Goal: Task Accomplishment & Management: Complete application form

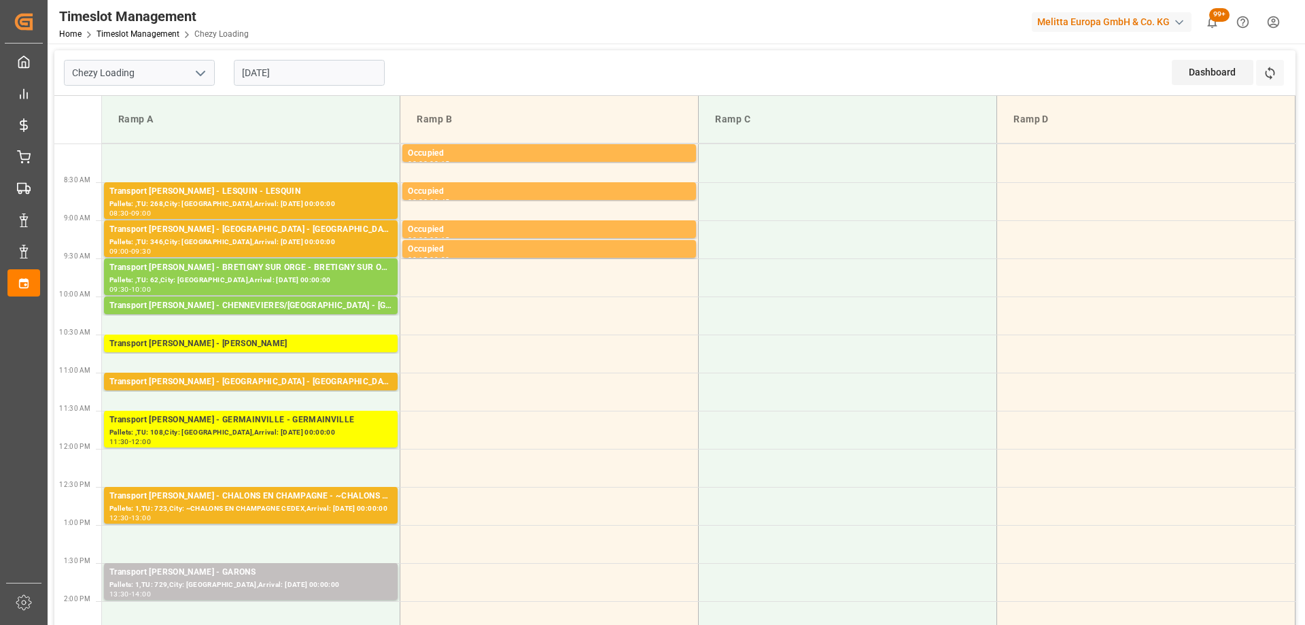
click at [333, 63] on input "[DATE]" at bounding box center [309, 73] width 151 height 26
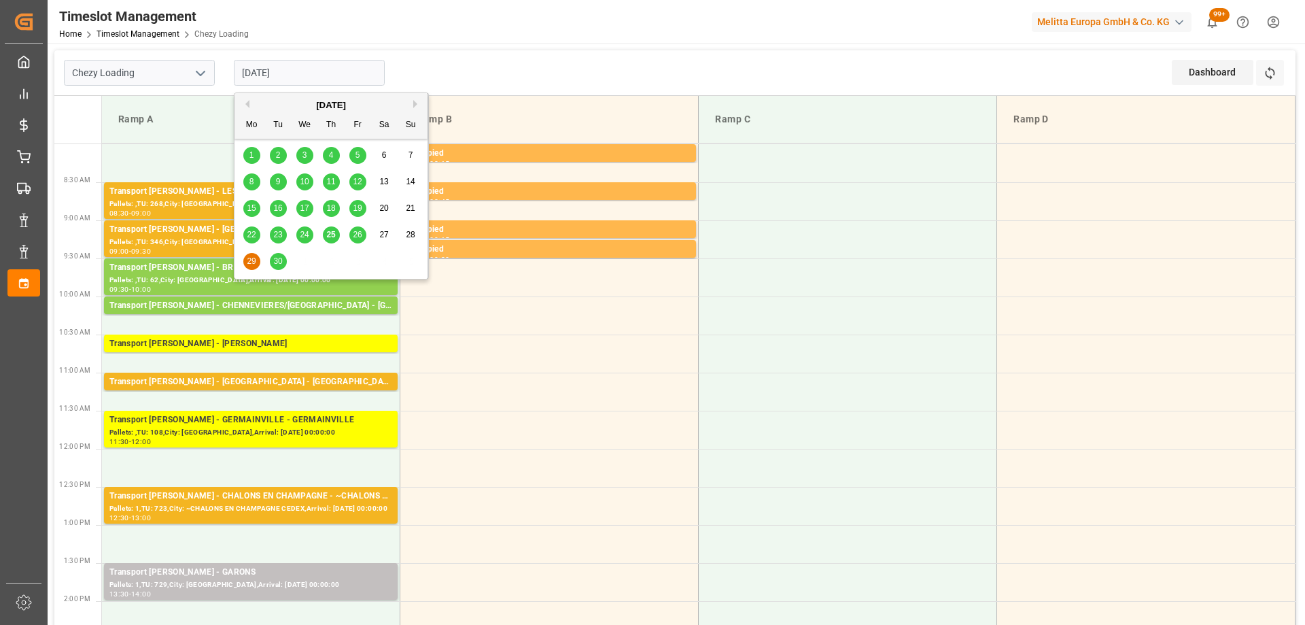
click at [357, 236] on span "26" at bounding box center [357, 235] width 9 height 10
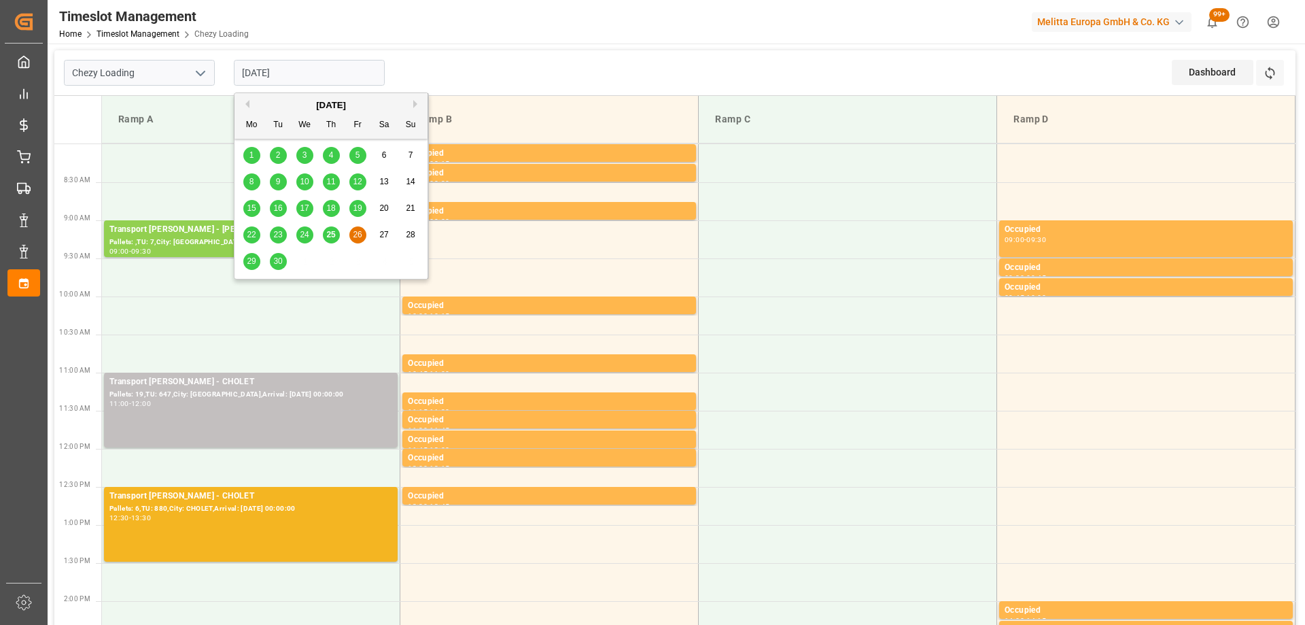
click at [321, 72] on input "[DATE]" at bounding box center [309, 73] width 151 height 26
click at [250, 262] on span "29" at bounding box center [251, 261] width 9 height 10
type input "[DATE]"
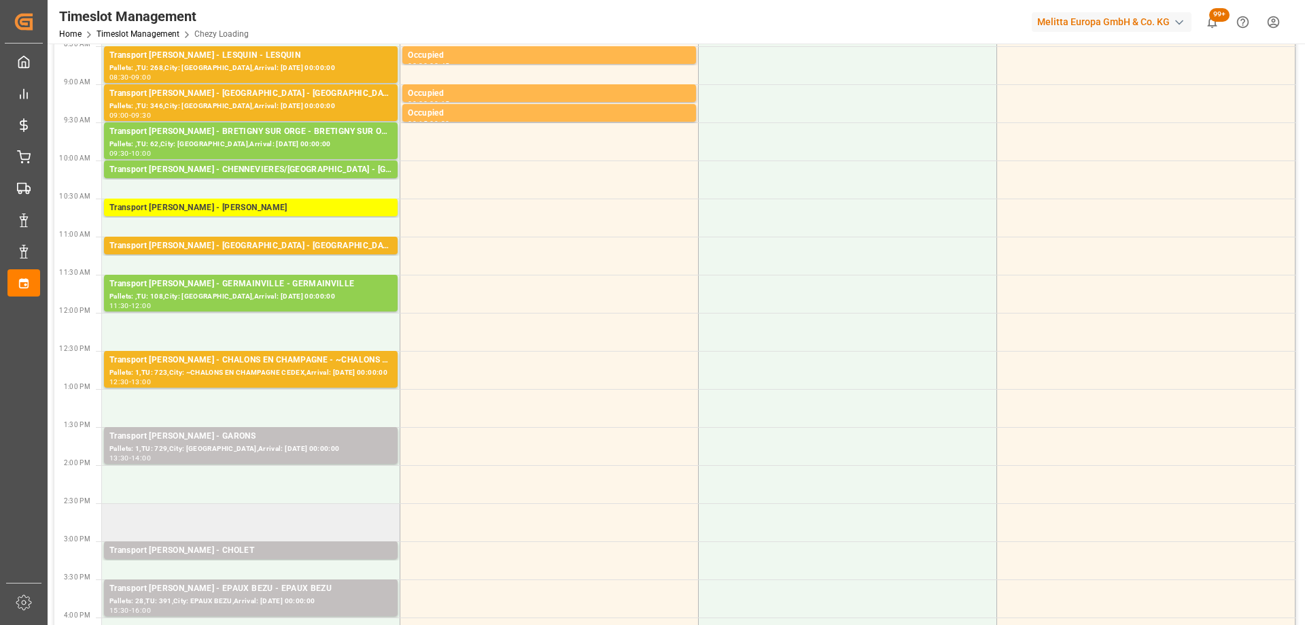
scroll to position [68, 0]
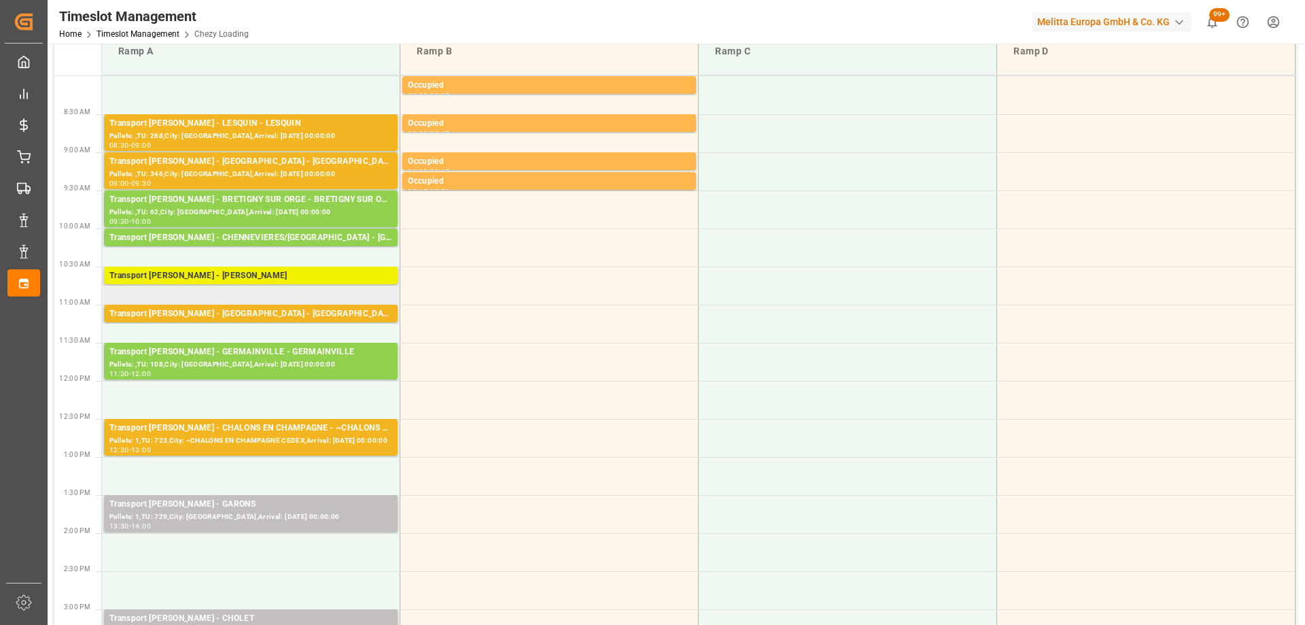
click at [273, 277] on div "Transport [PERSON_NAME] - [PERSON_NAME]" at bounding box center [250, 276] width 283 height 14
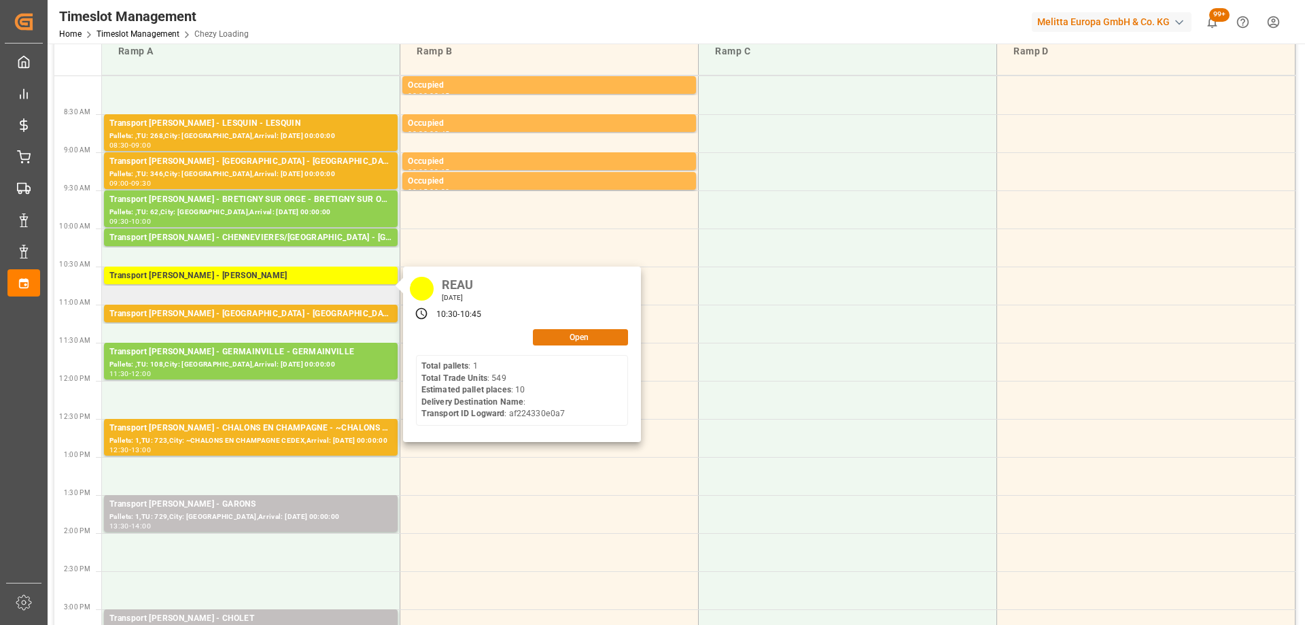
click at [586, 332] on button "Open" at bounding box center [580, 337] width 95 height 16
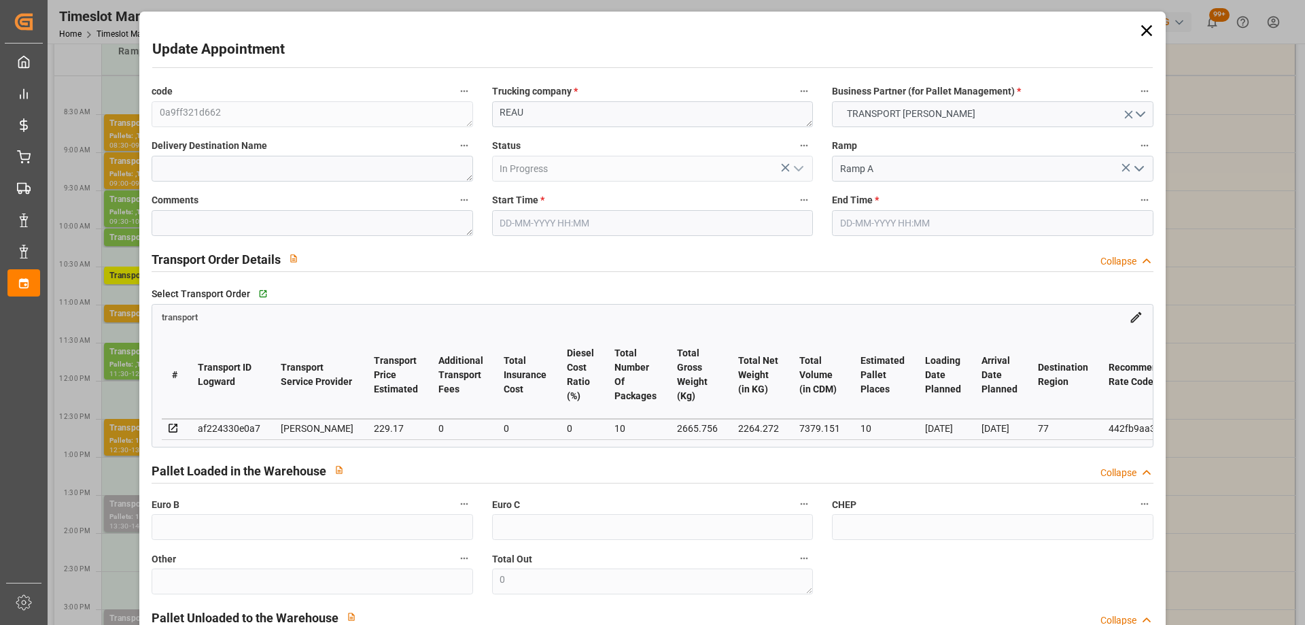
type input "10"
type input "229.17"
type input "0"
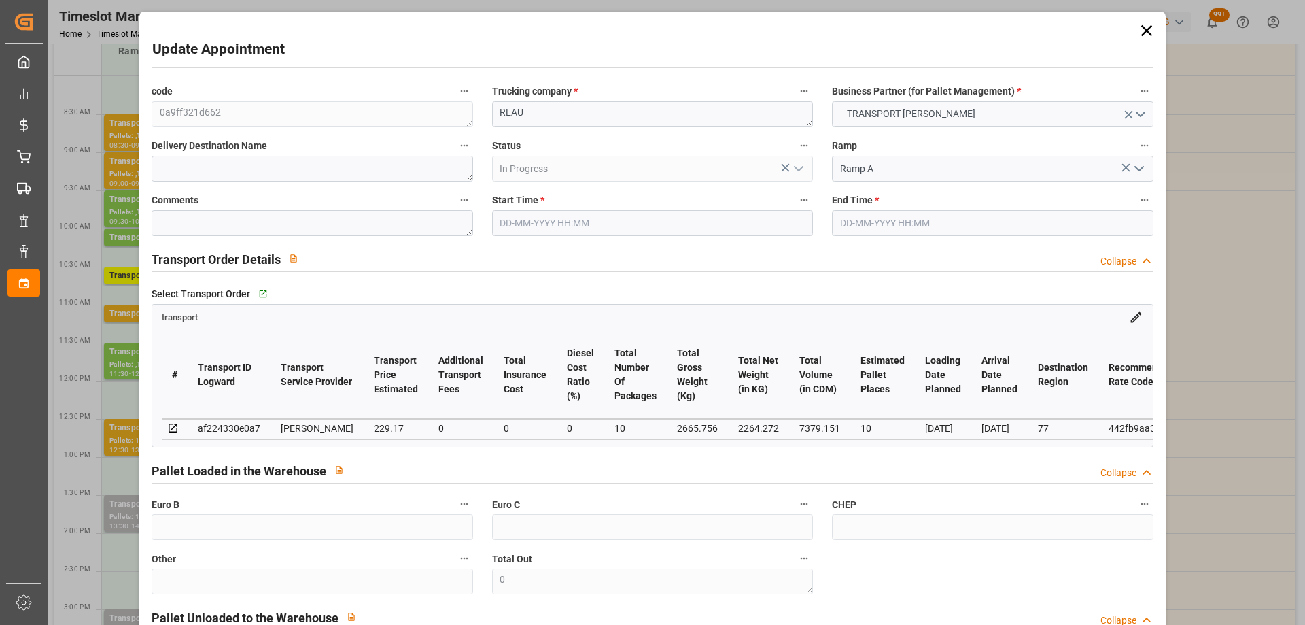
type input "221.4241"
type input "-7.7459"
type input "10"
type input "2264.272"
type input "3721.372"
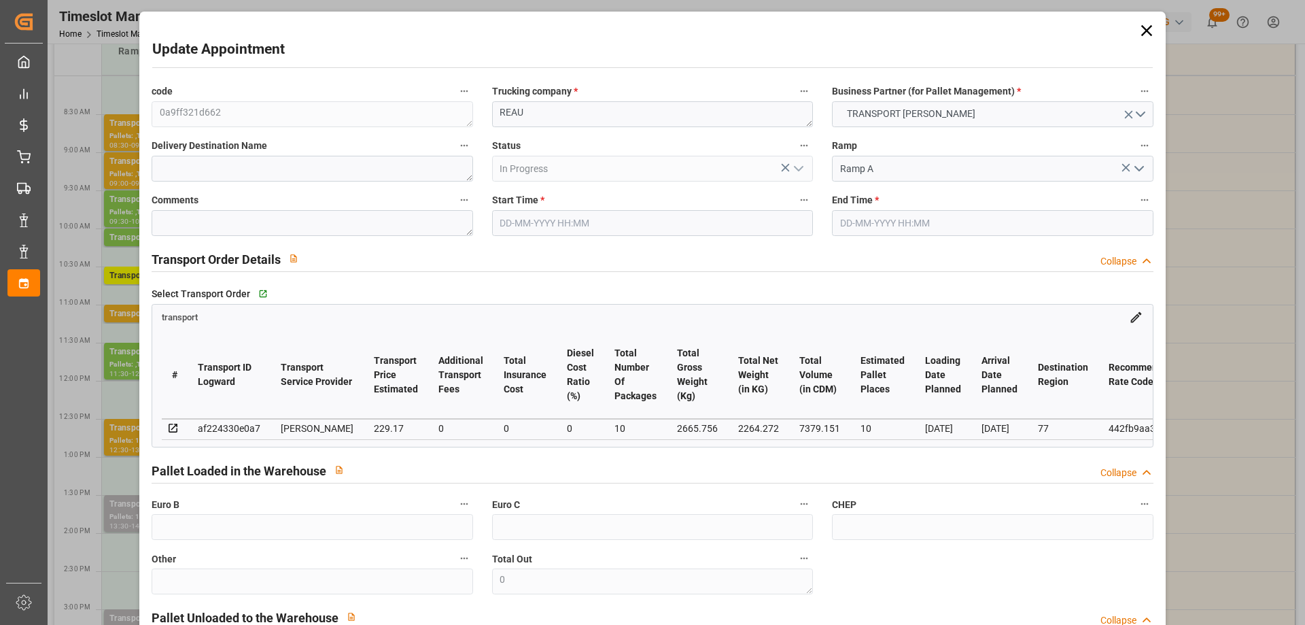
type input "7379.151"
type input "77"
type input "1"
type input "549"
type input "44"
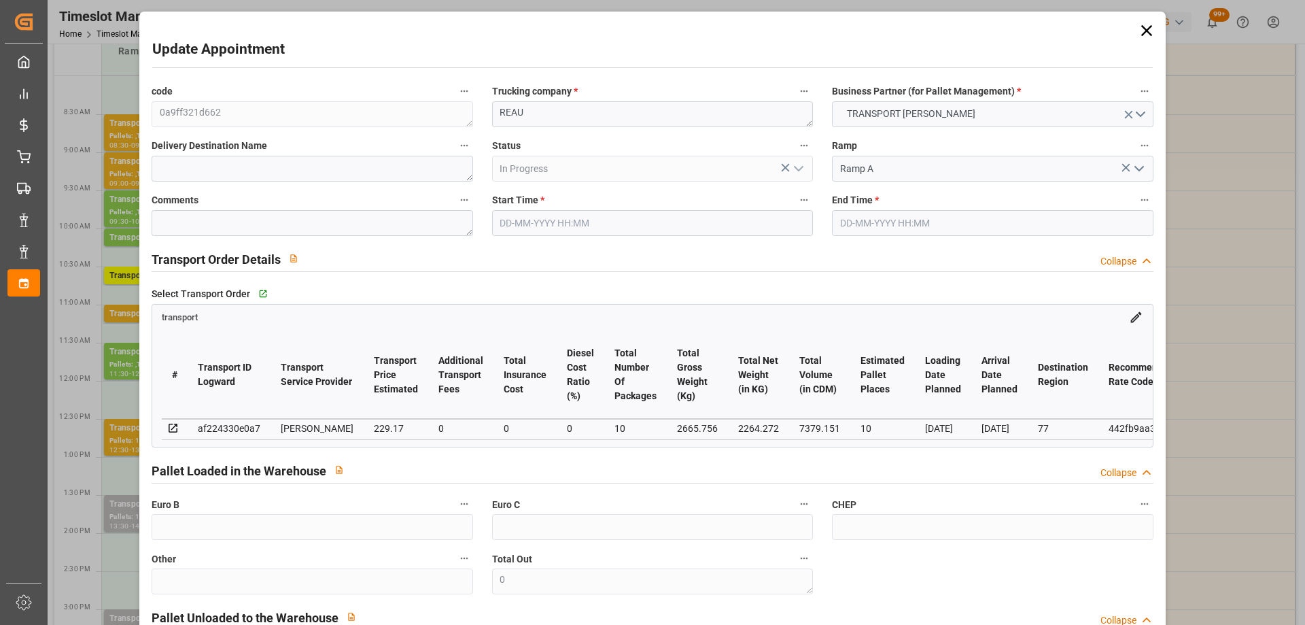
type input "101"
type input "2665.756"
type input "0"
type input "4710.8598"
type input "0"
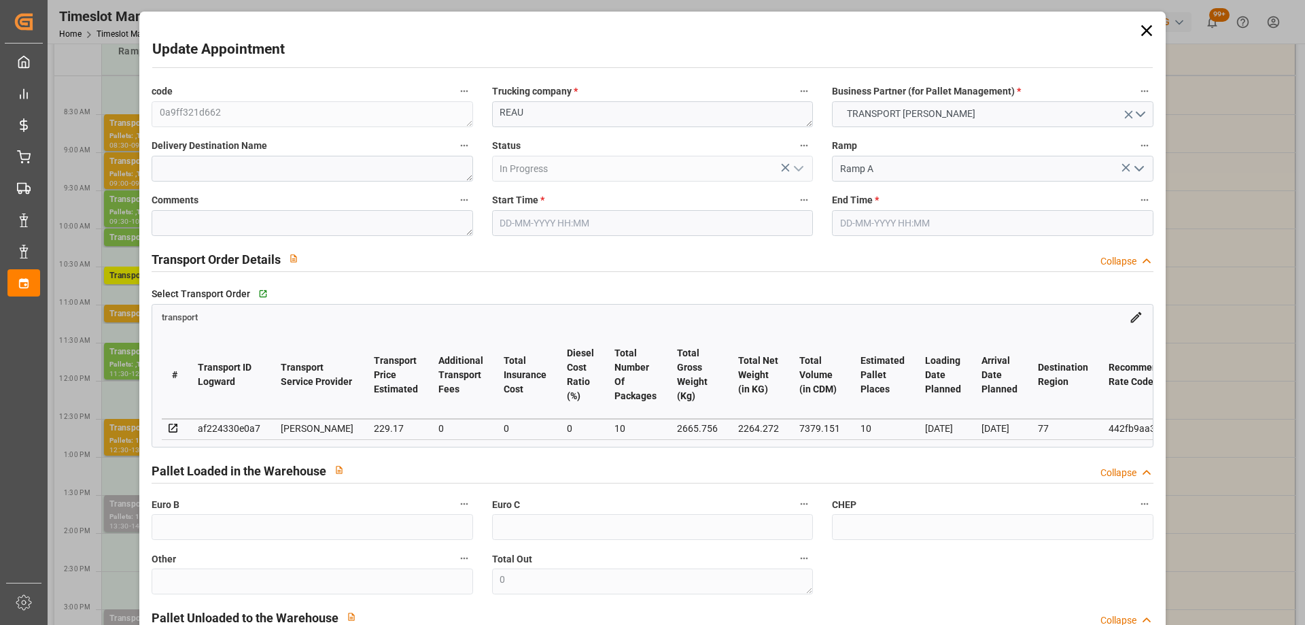
type input "0"
type input "21"
type input "35"
type input "[DATE] 10:30"
type input "[DATE] 10:45"
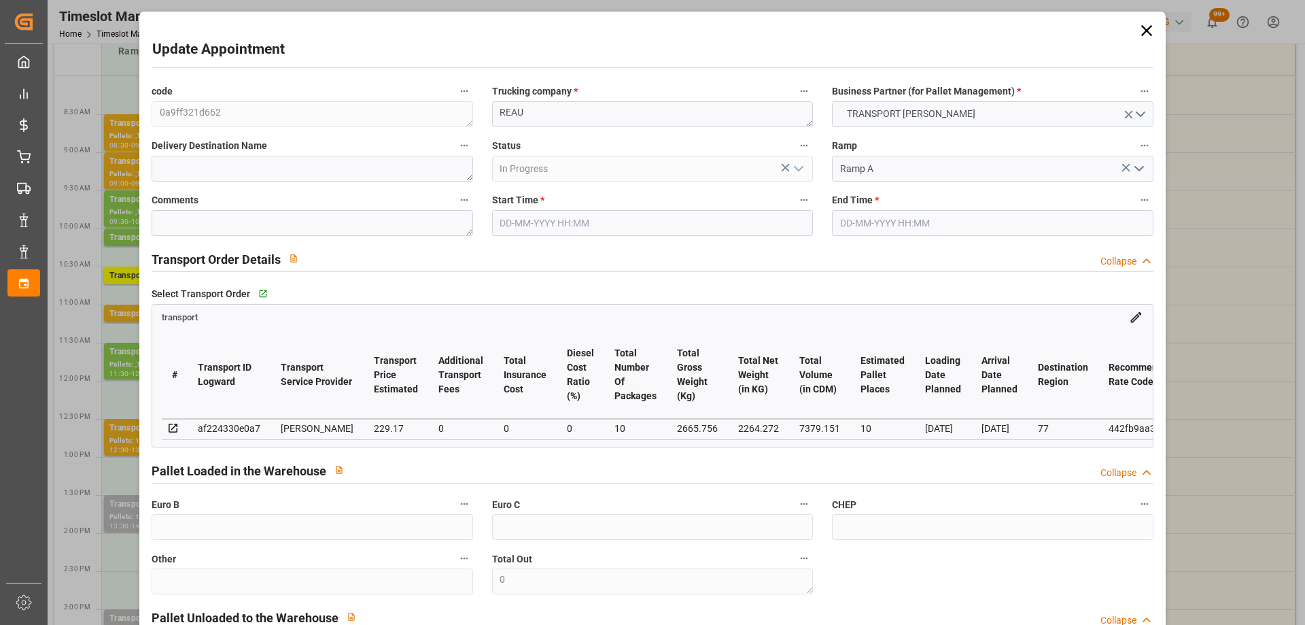
type input "[DATE] 12:25"
type input "[DATE] 11:25"
type input "[DATE]"
click at [626, 215] on input "[DATE] 10:30" at bounding box center [652, 223] width 321 height 26
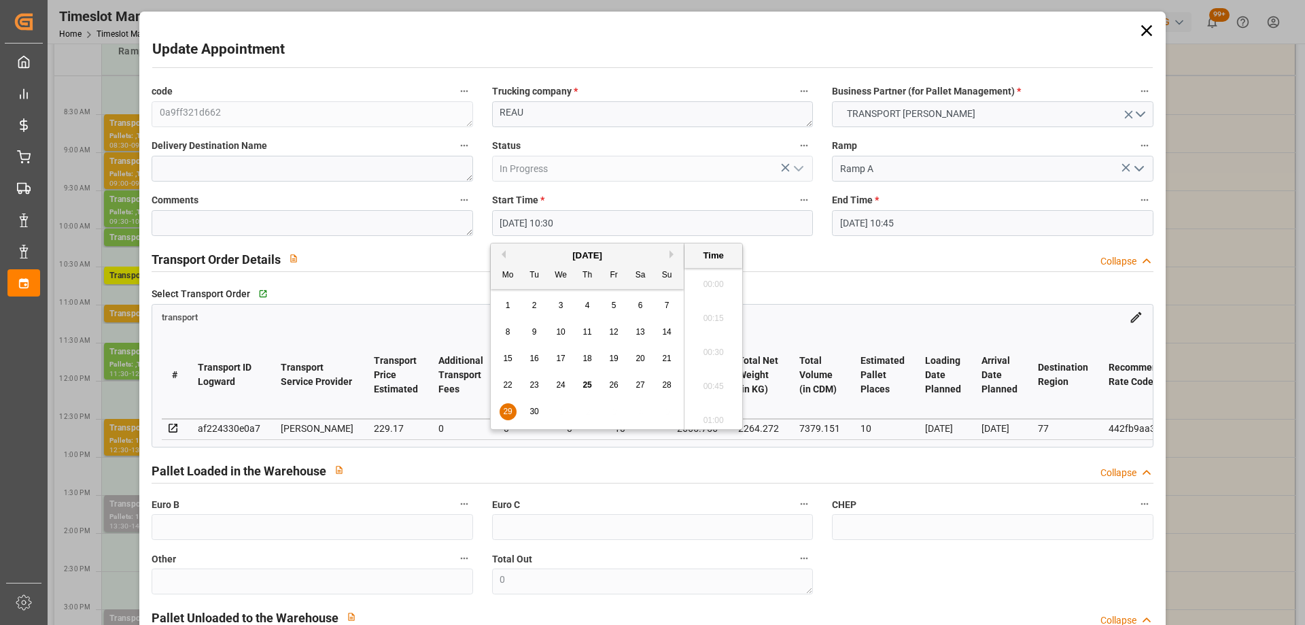
scroll to position [1364, 0]
click at [613, 384] on span "26" at bounding box center [613, 385] width 9 height 10
type input "[DATE] 10:30"
click at [719, 340] on li "10:30" at bounding box center [713, 348] width 58 height 34
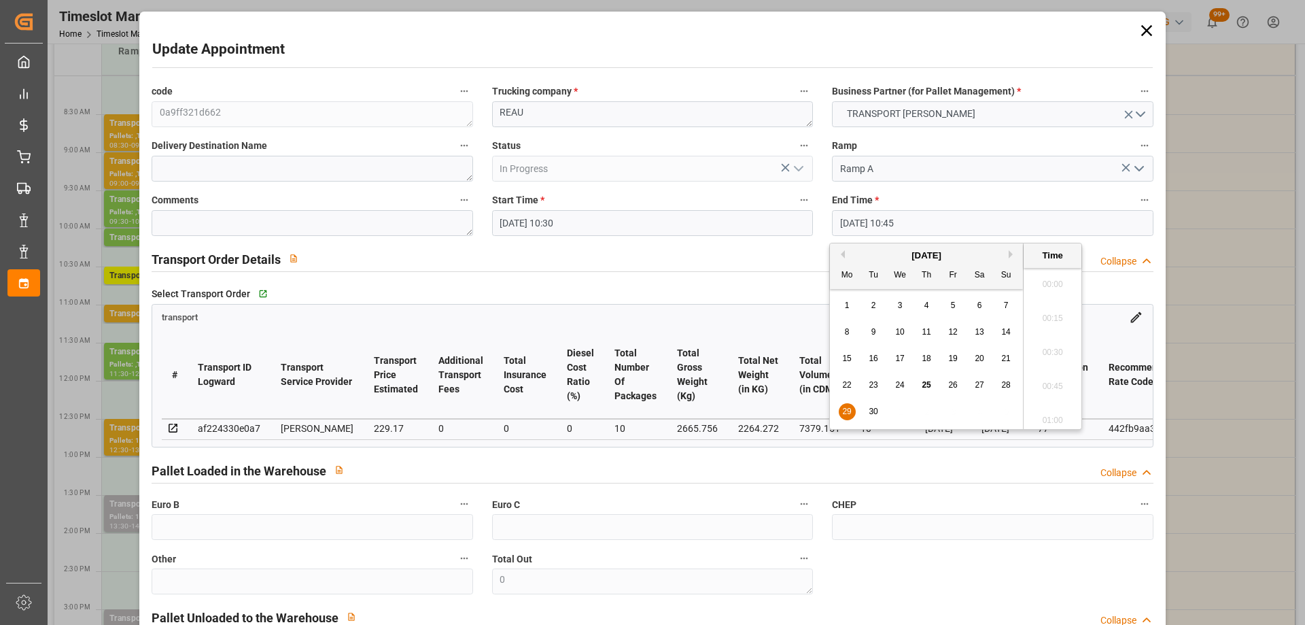
drag, startPoint x: 1010, startPoint y: 222, endPoint x: 979, endPoint y: 300, distance: 84.2
click at [1008, 222] on input "[DATE] 10:45" at bounding box center [992, 223] width 321 height 26
drag, startPoint x: 947, startPoint y: 379, endPoint x: 1051, endPoint y: 368, distance: 104.5
click at [947, 379] on div "26" at bounding box center [953, 385] width 17 height 16
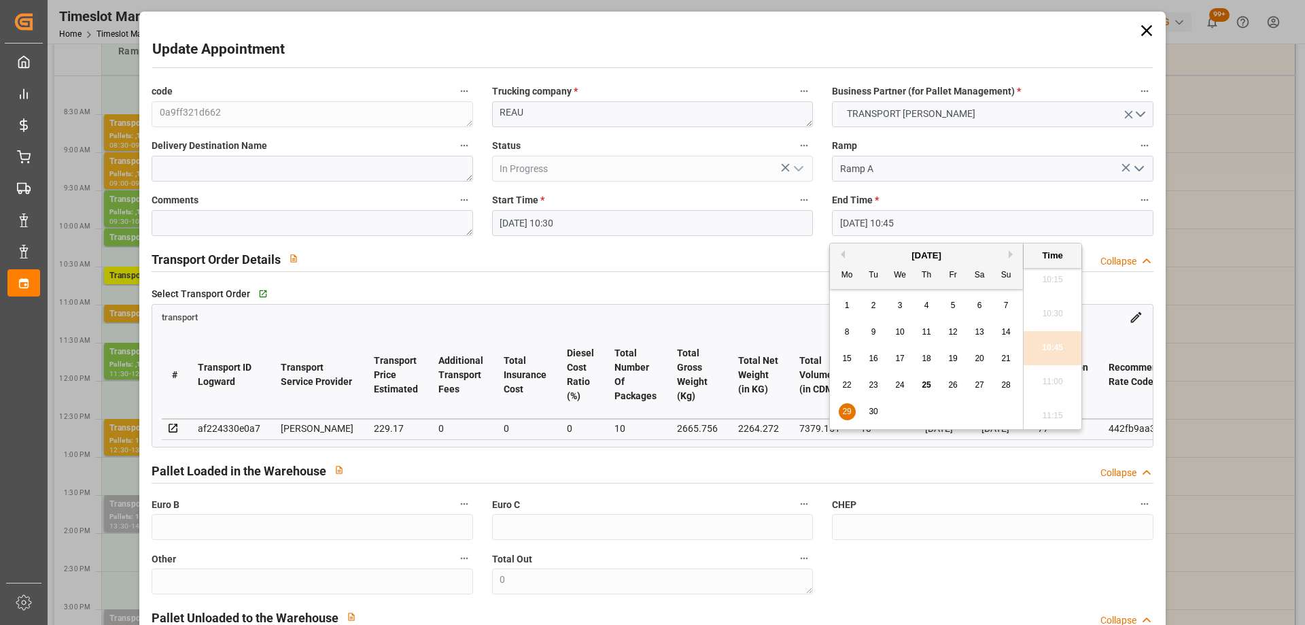
type input "[DATE] 10:45"
click at [1057, 346] on li "10:45" at bounding box center [1052, 348] width 58 height 34
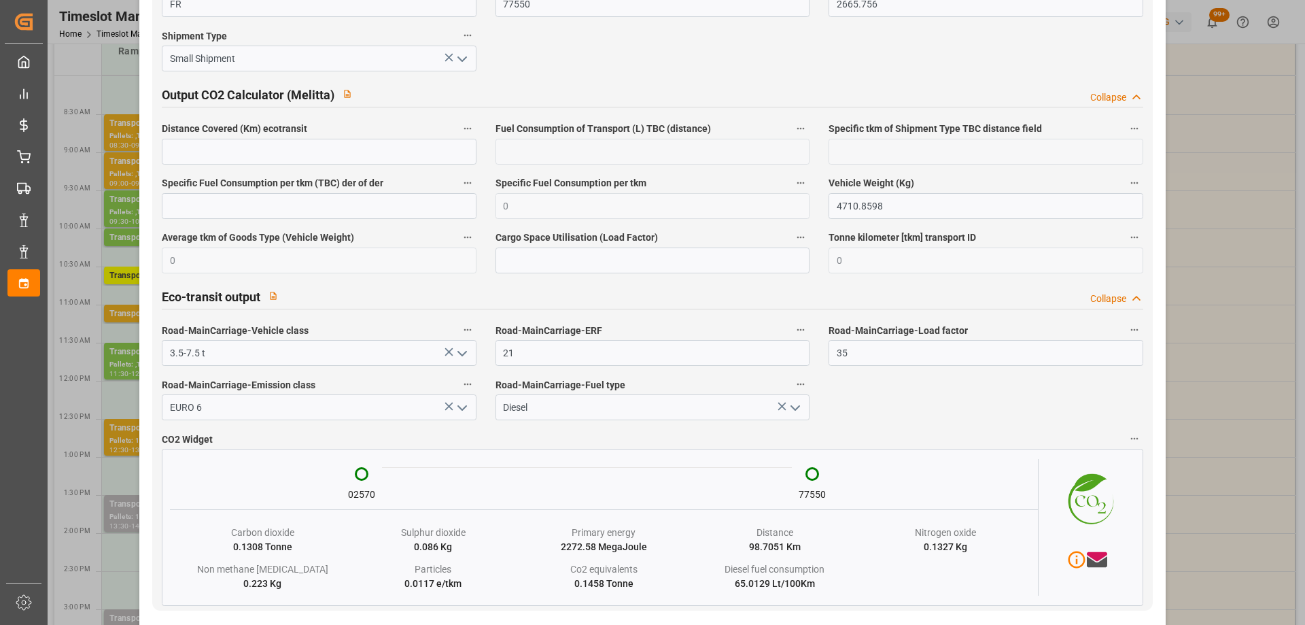
scroll to position [2302, 0]
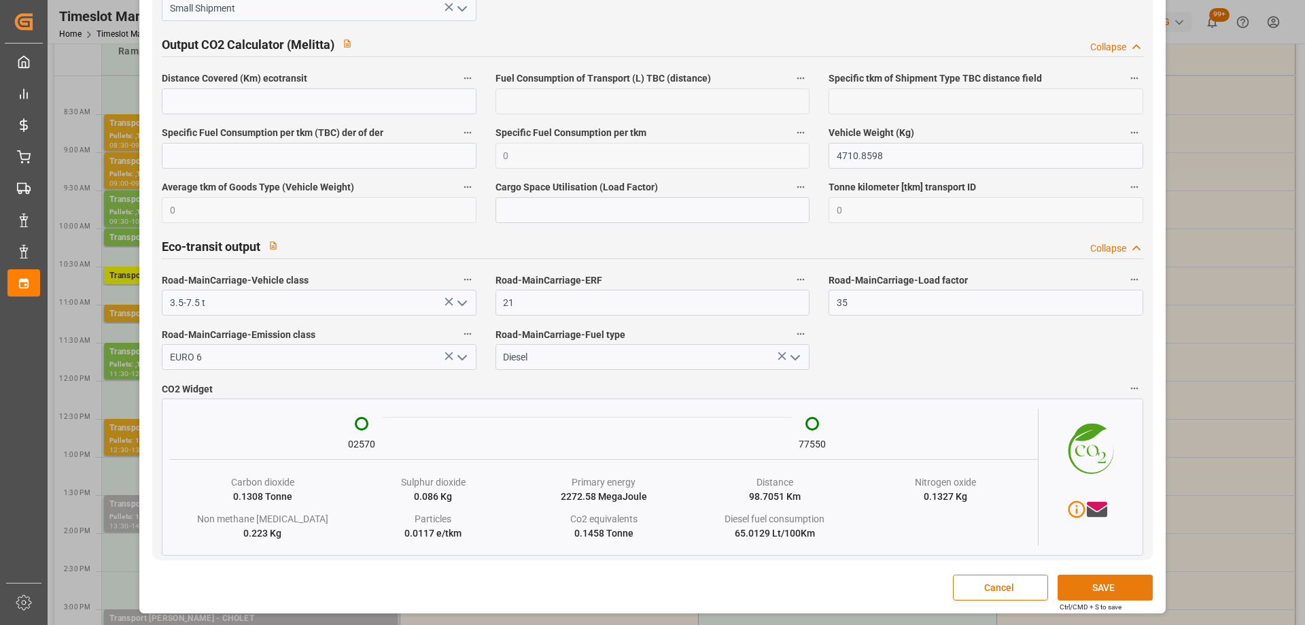
click at [1095, 576] on button "SAVE" at bounding box center [1104, 587] width 95 height 26
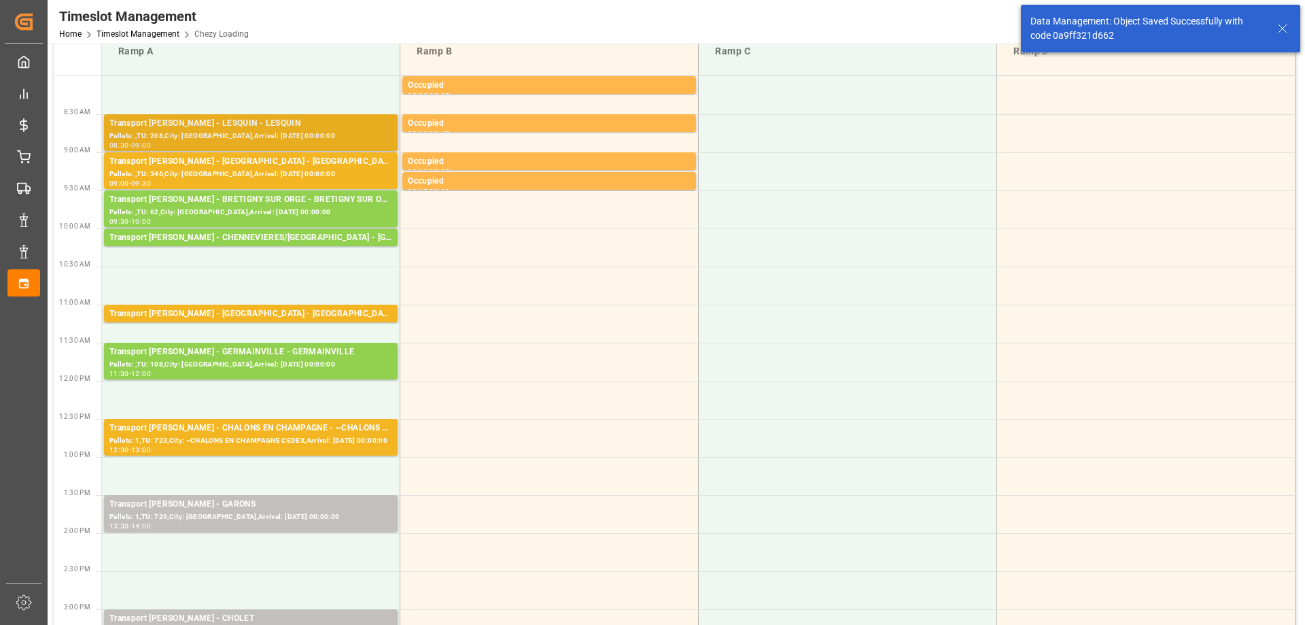
scroll to position [0, 0]
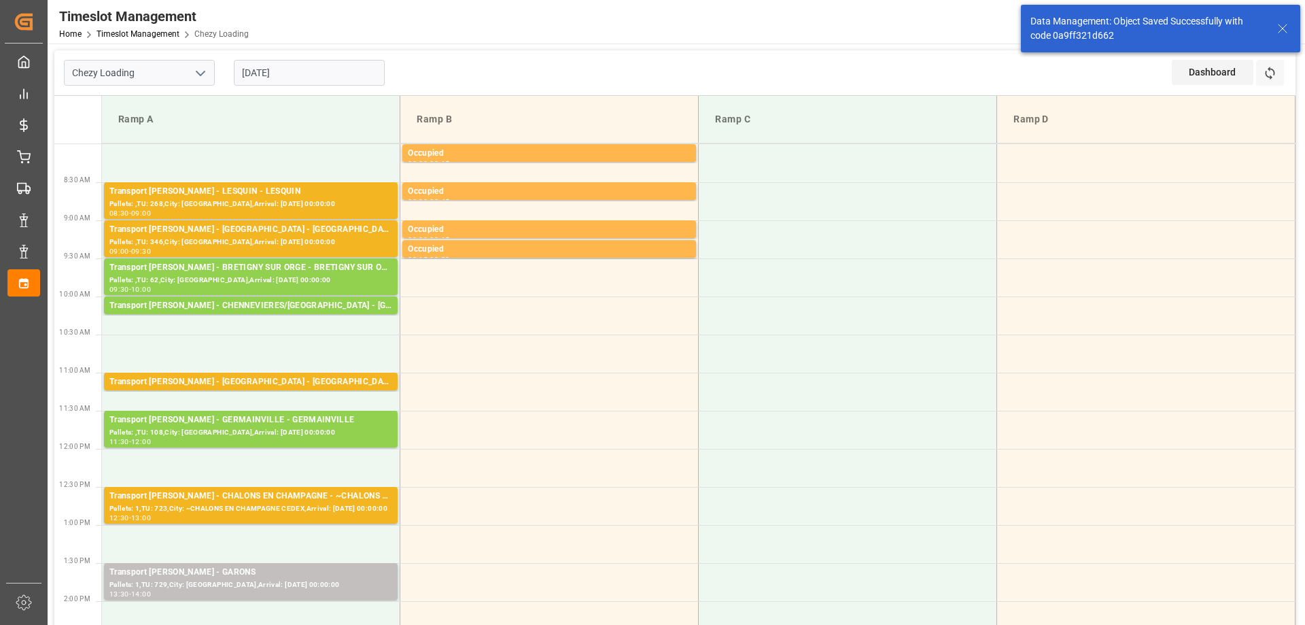
click at [341, 74] on input "[DATE]" at bounding box center [309, 73] width 151 height 26
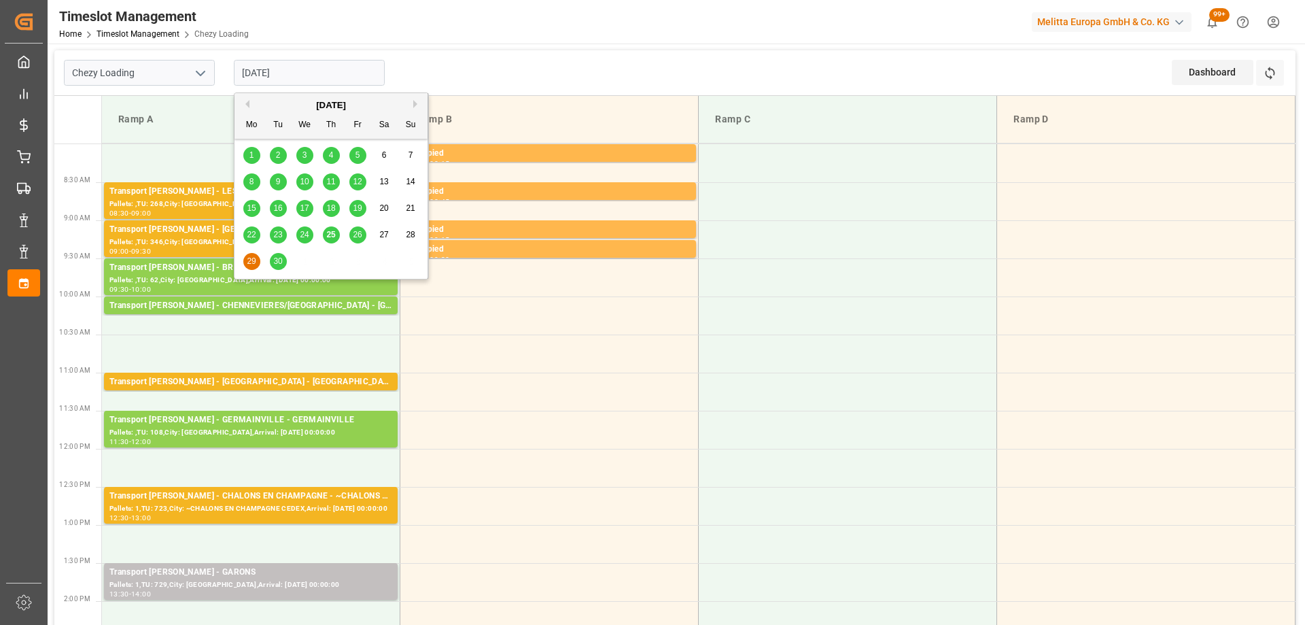
click at [360, 230] on span "26" at bounding box center [357, 235] width 9 height 10
type input "[DATE]"
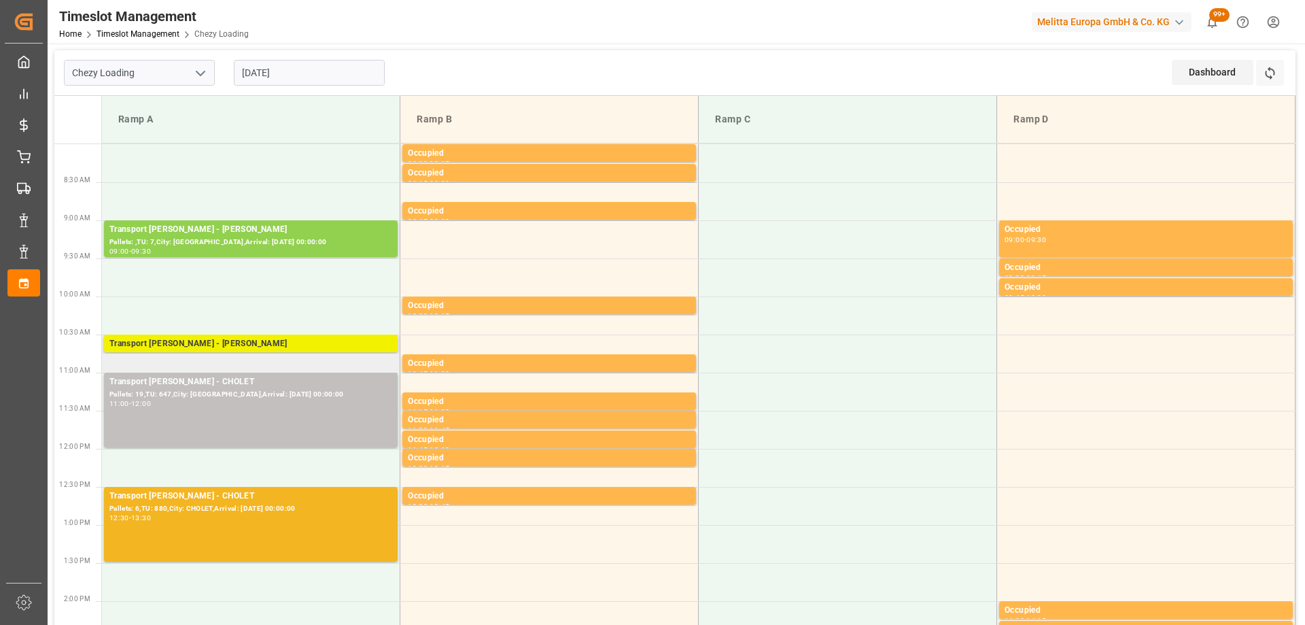
click at [328, 339] on div "Transport [PERSON_NAME] - [PERSON_NAME]" at bounding box center [250, 344] width 283 height 14
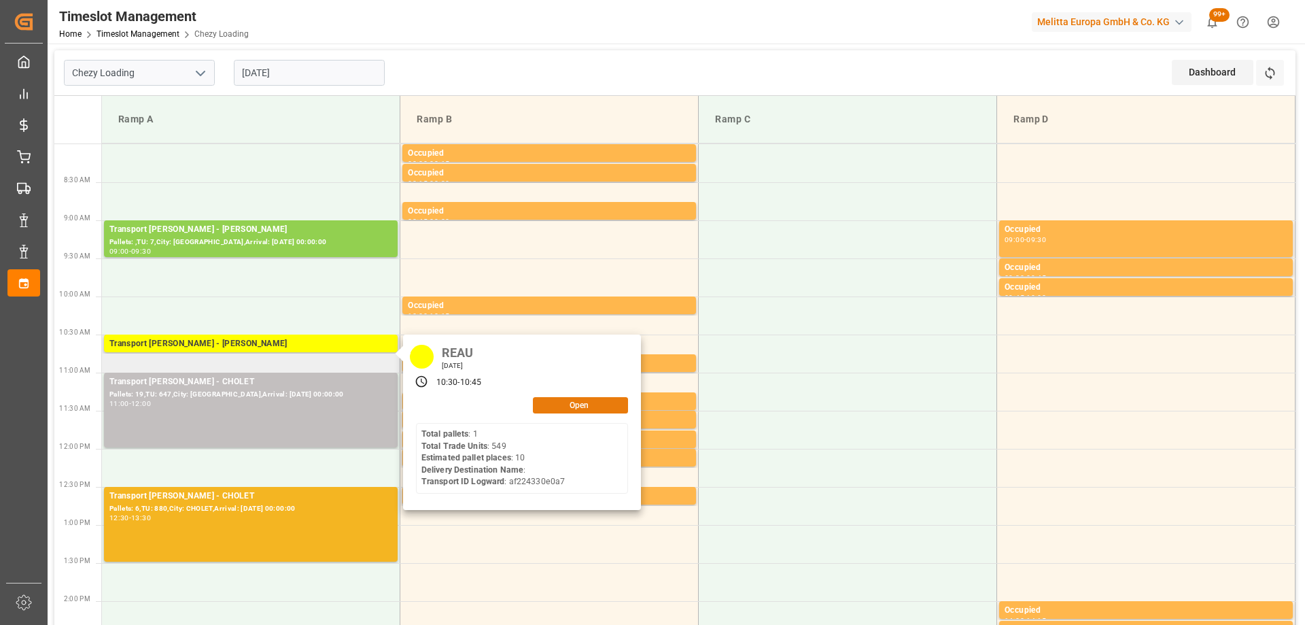
click at [605, 399] on button "Open" at bounding box center [580, 405] width 95 height 16
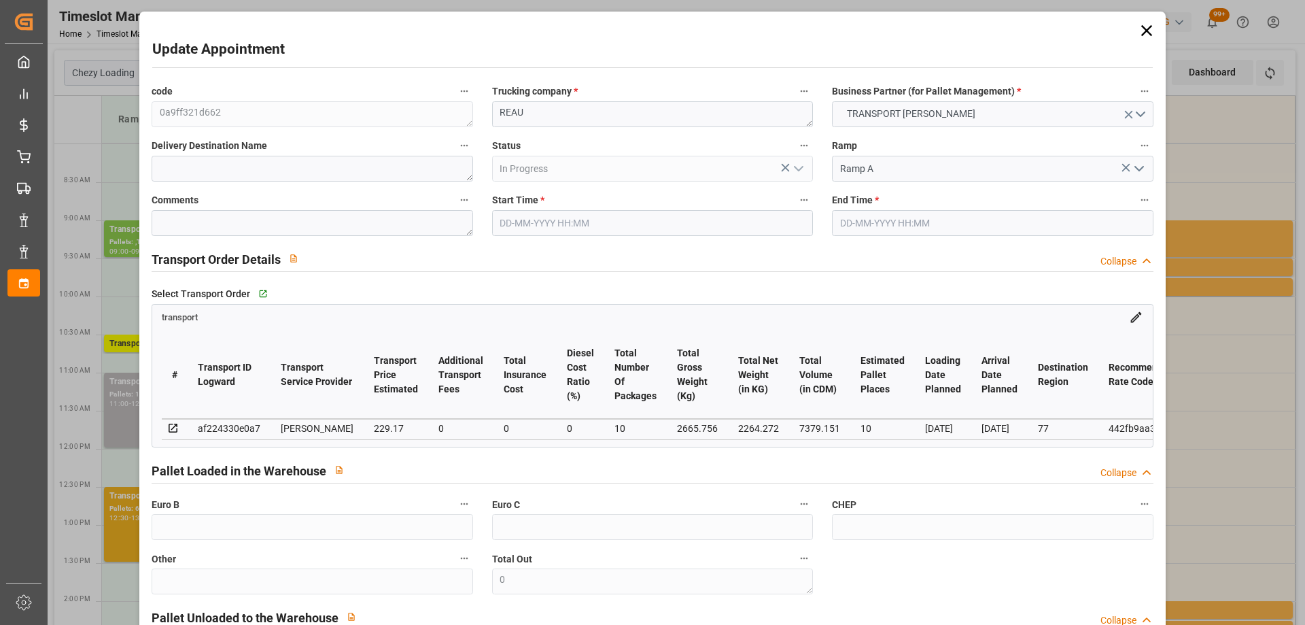
type input "10"
type input "229.17"
type input "0"
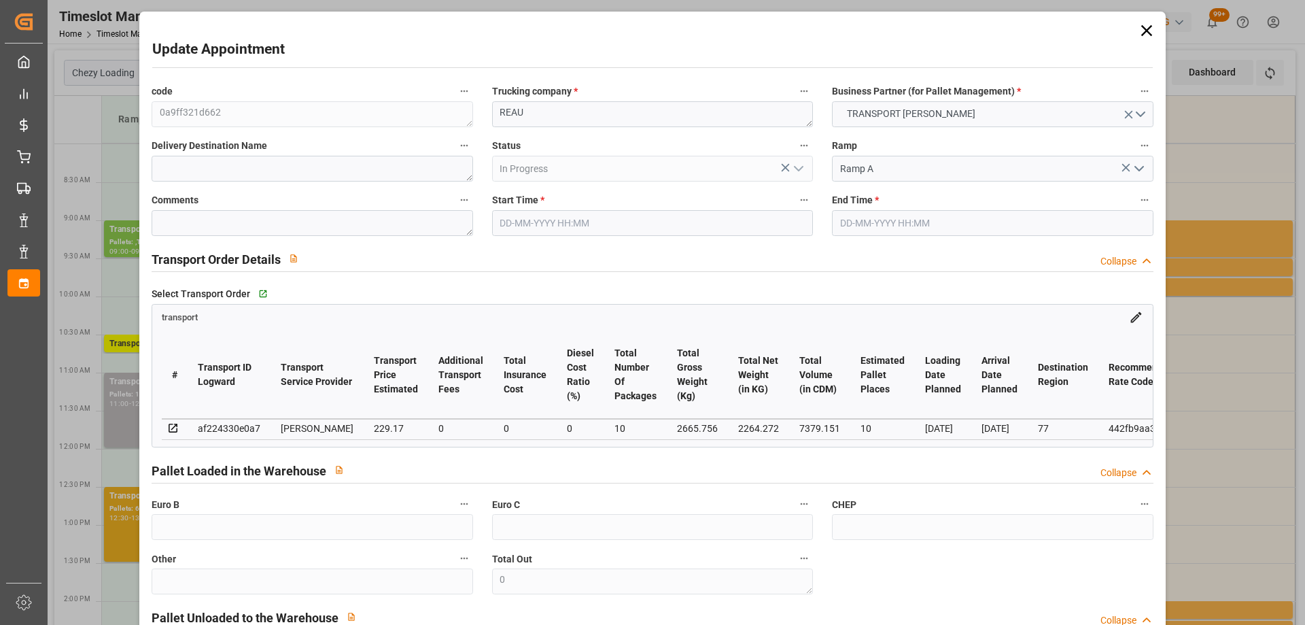
type input "221.4241"
type input "-7.7459"
type input "10"
type input "2264.272"
type input "3721.372"
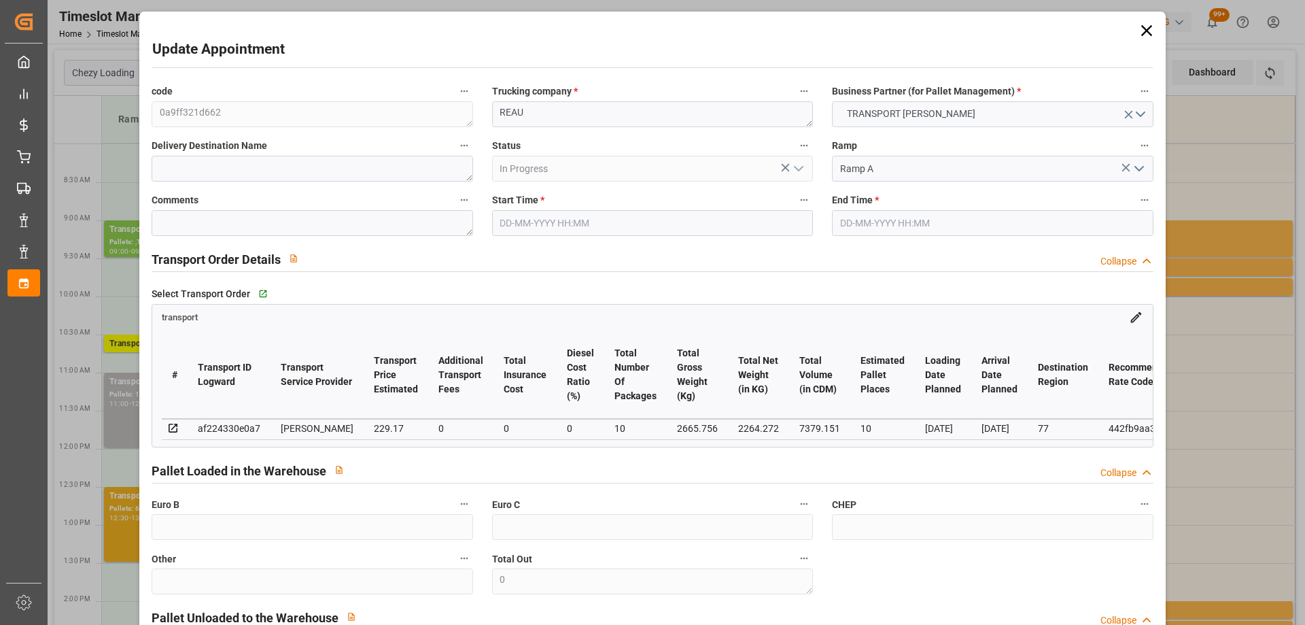
type input "7379.151"
type input "77"
type input "1"
type input "549"
type input "44"
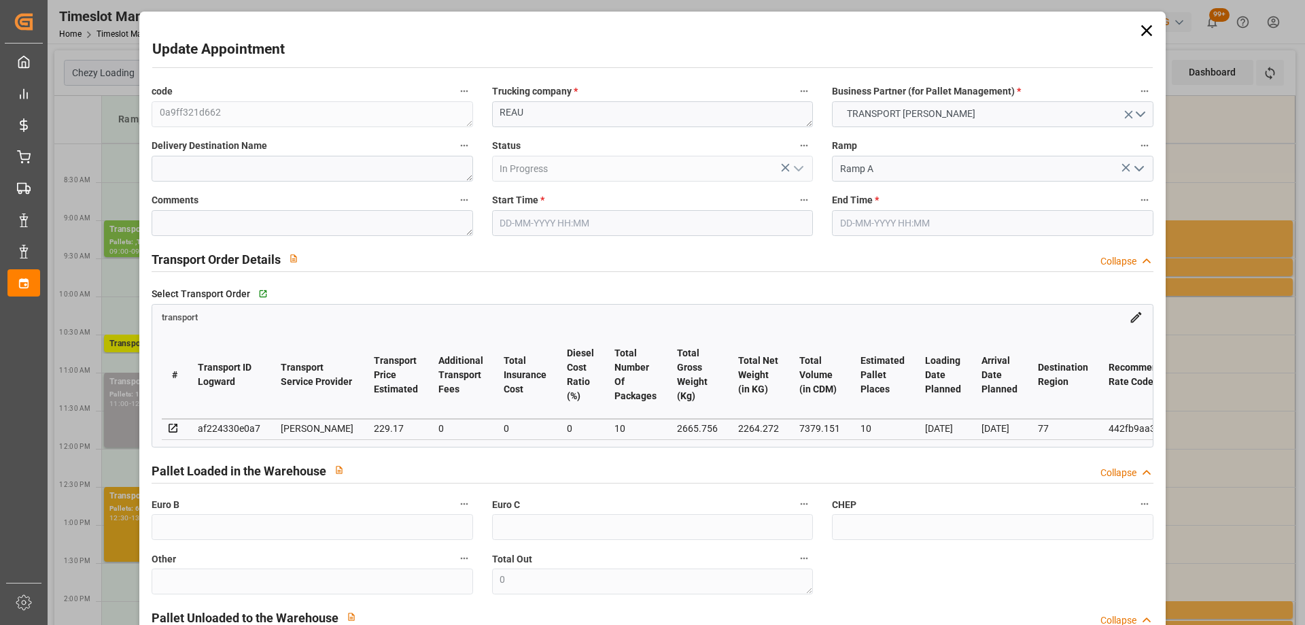
type input "101"
type input "2665.756"
type input "0"
type input "4710.8598"
type input "0"
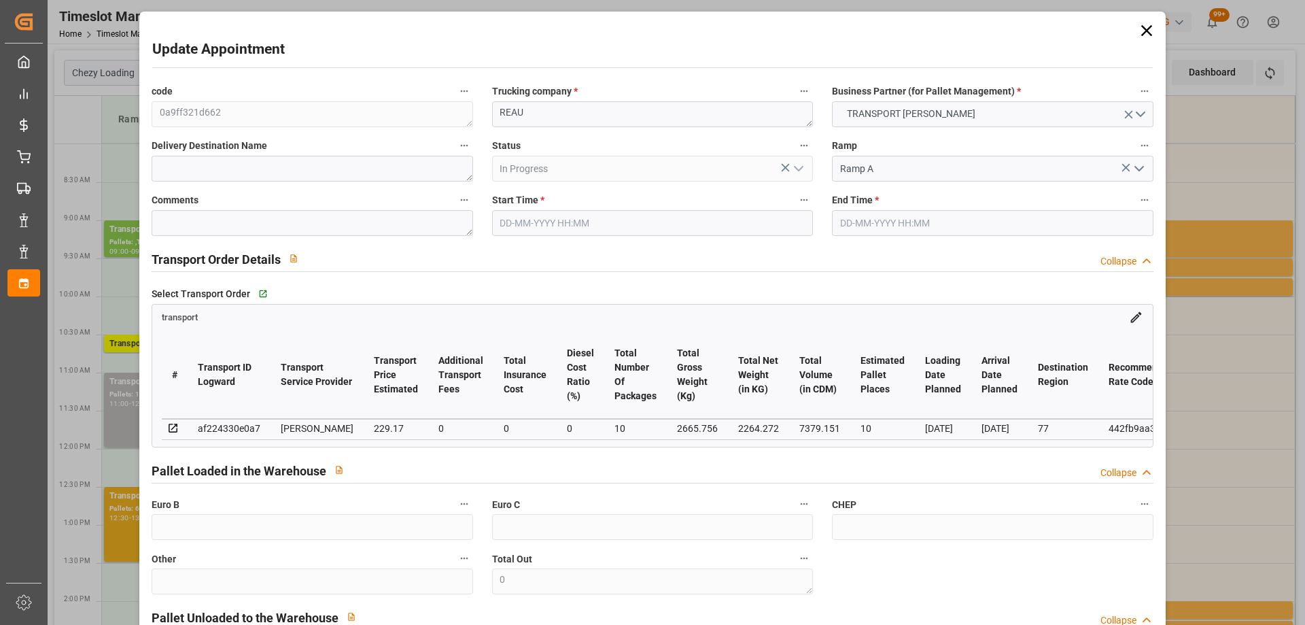
type input "0"
type input "21"
type input "35"
type input "[DATE] 10:30"
type input "[DATE] 10:45"
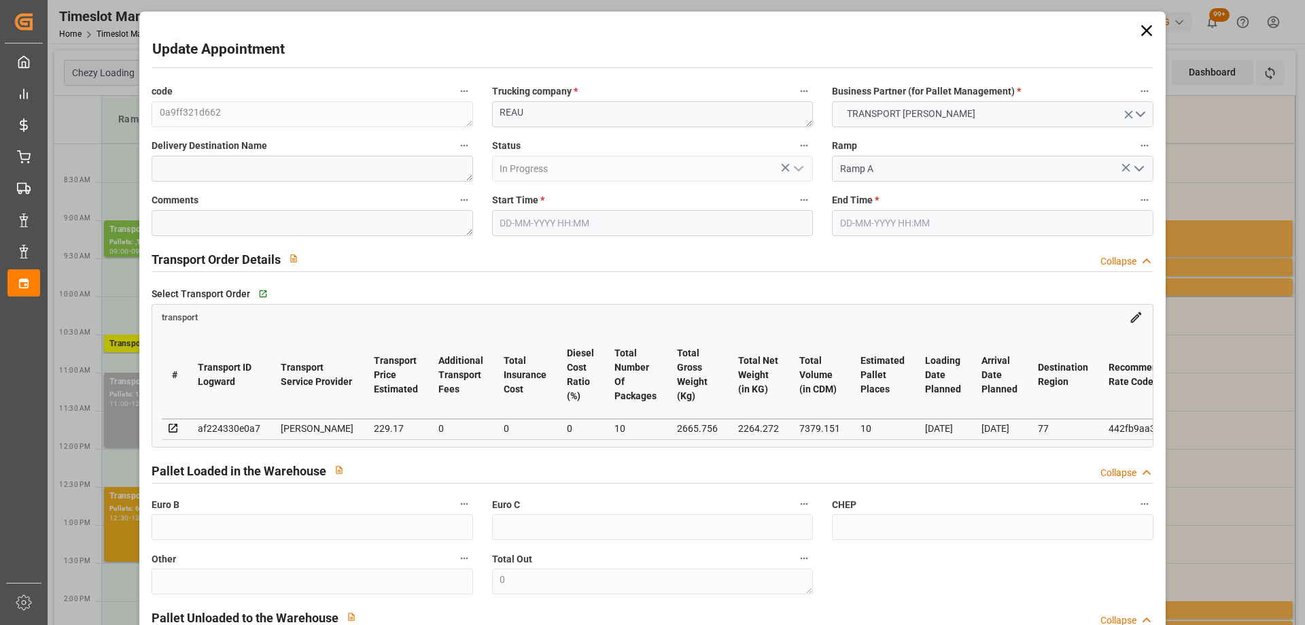
type input "[DATE] 12:25"
type input "[DATE] 11:25"
type input "[DATE]"
click at [612, 225] on input "[DATE] 10:30" at bounding box center [652, 223] width 321 height 26
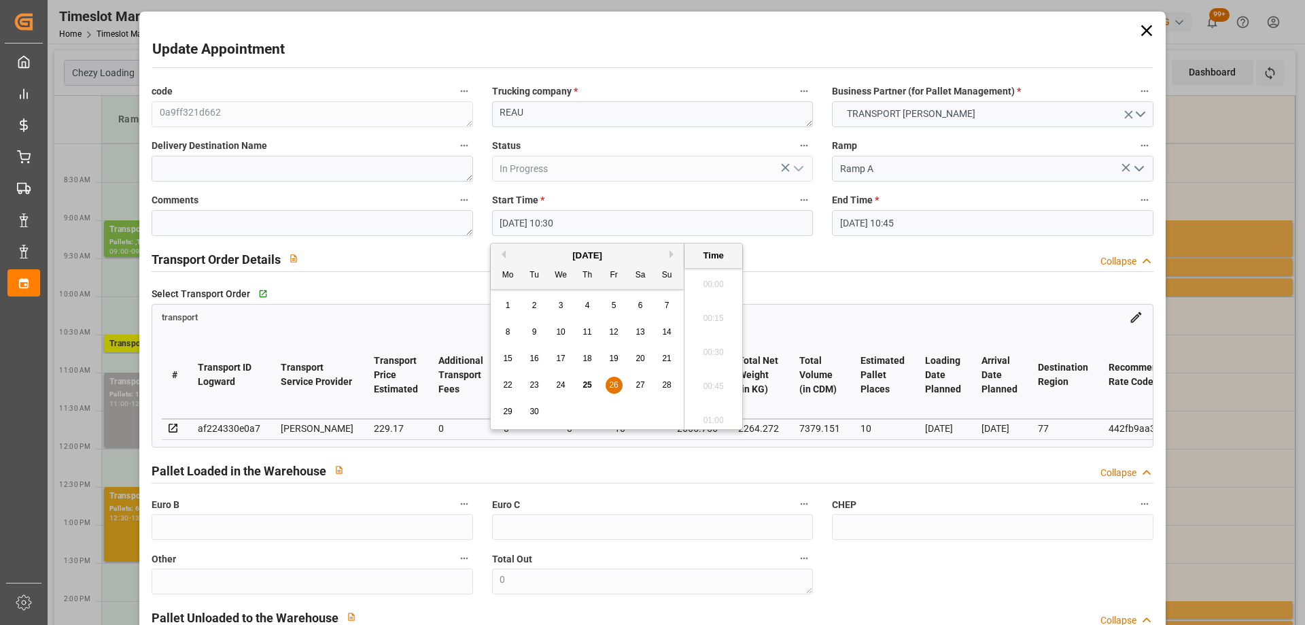
scroll to position [1364, 0]
click at [611, 383] on span "26" at bounding box center [613, 385] width 9 height 10
click at [719, 360] on li "09:30" at bounding box center [713, 353] width 58 height 34
type input "[DATE] 09:30"
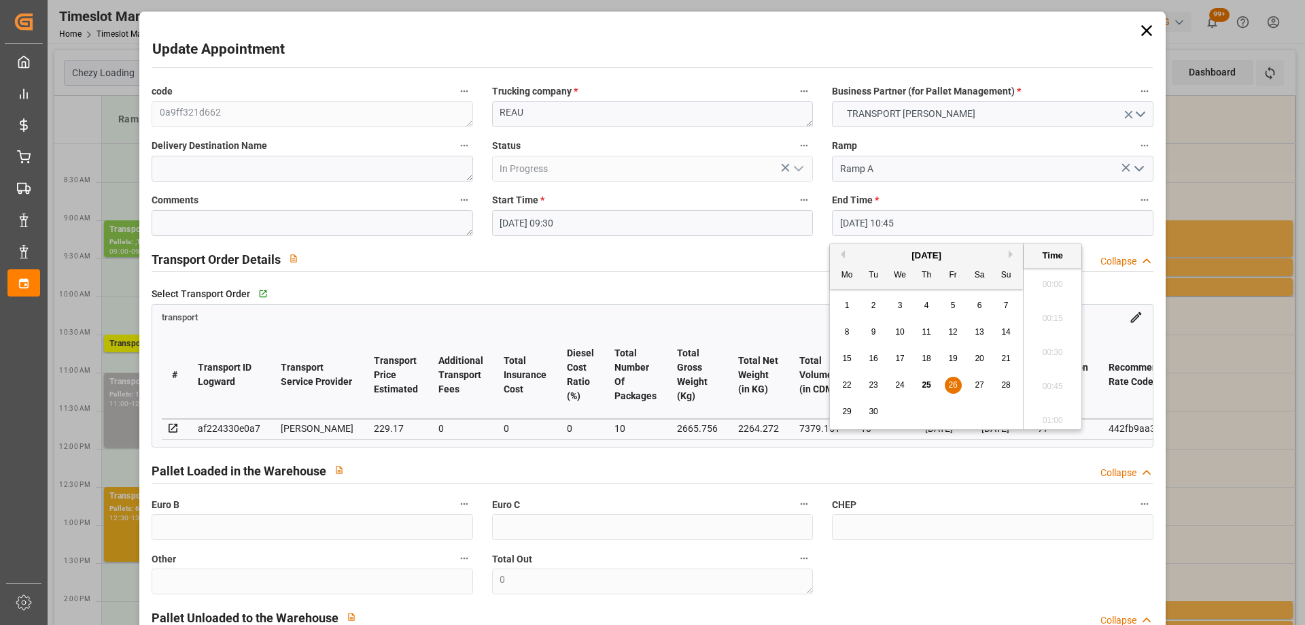
click at [943, 219] on input "[DATE] 10:45" at bounding box center [992, 223] width 321 height 26
click at [956, 386] on span "26" at bounding box center [952, 385] width 9 height 10
click at [1059, 385] on li "10:00" at bounding box center [1052, 387] width 58 height 34
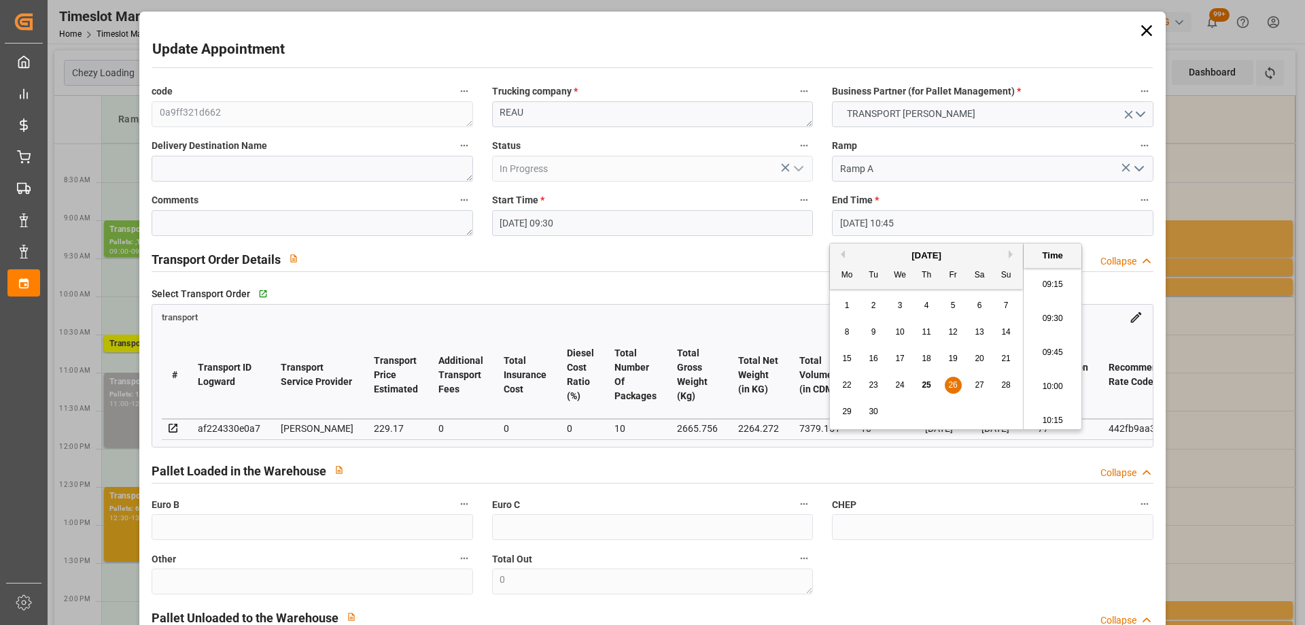
type input "[DATE] 10:00"
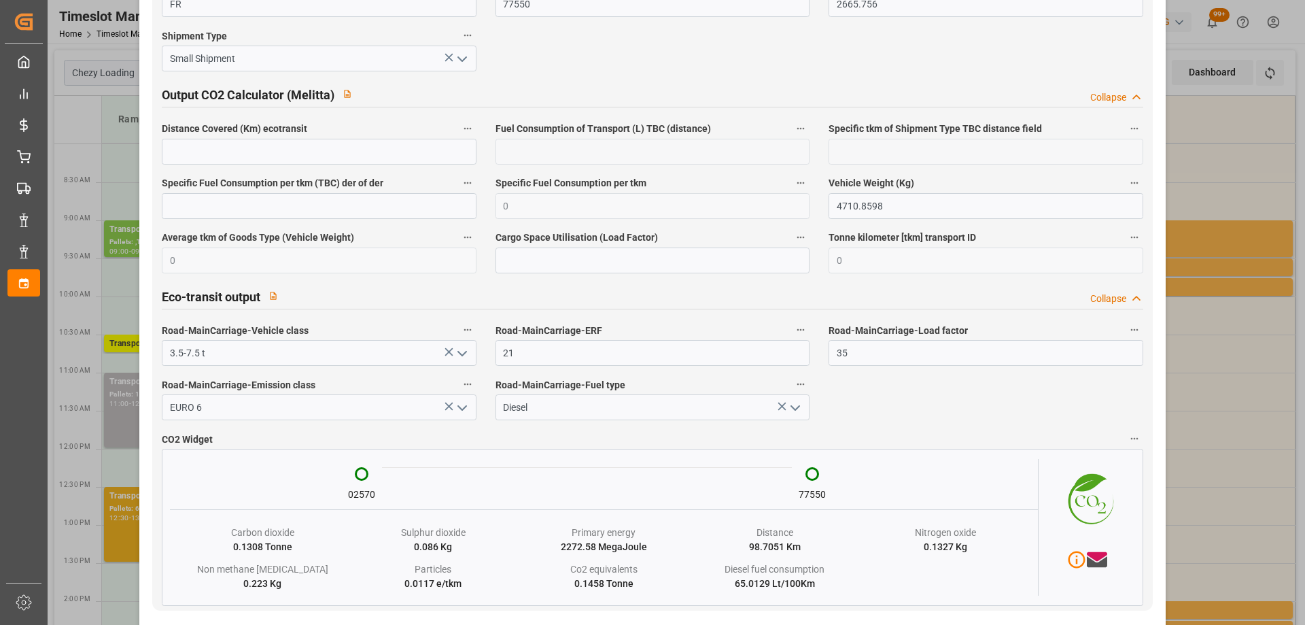
scroll to position [2302, 0]
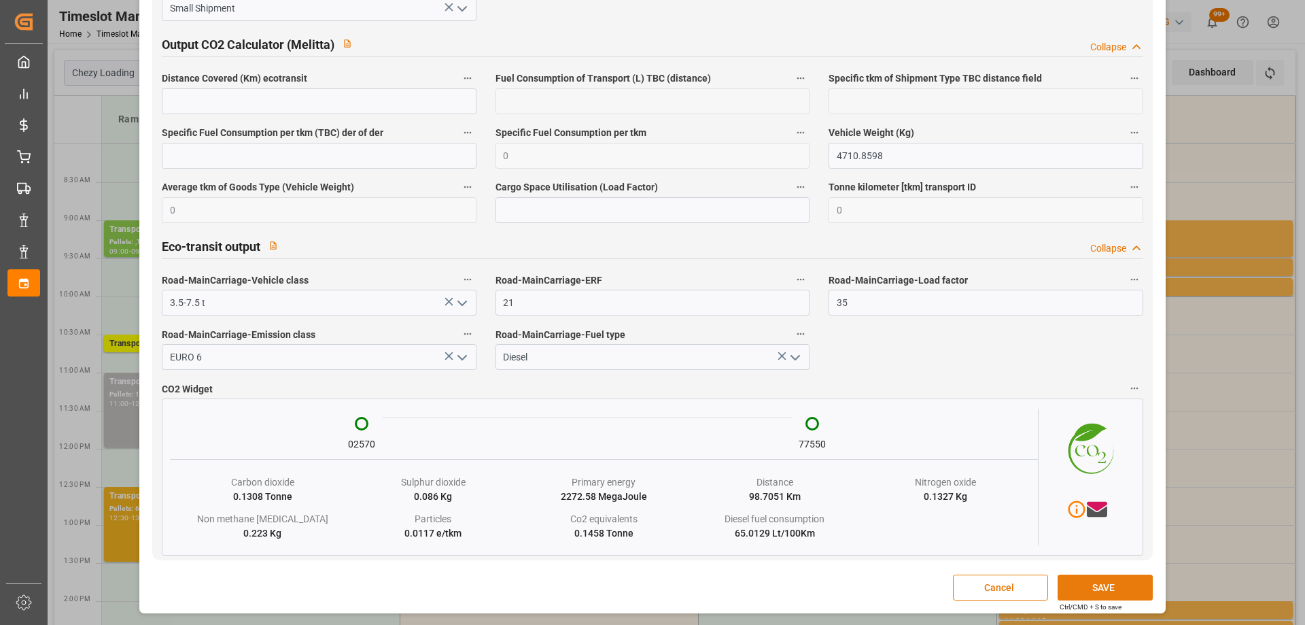
click at [1089, 584] on button "SAVE" at bounding box center [1104, 587] width 95 height 26
